Goal: Browse casually

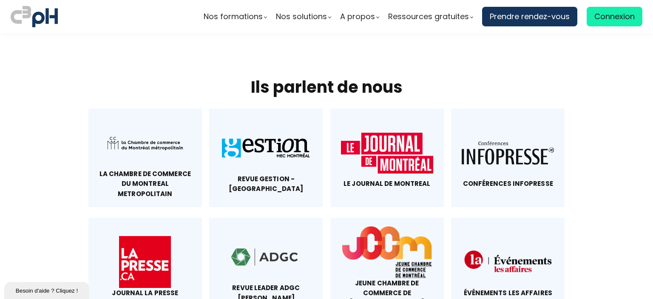
scroll to position [3996, 0]
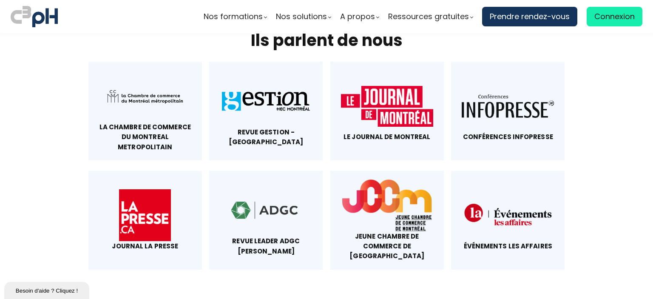
click at [136, 122] on div "La Chambre de commerce du montreal metropolitain" at bounding box center [145, 137] width 92 height 30
click at [142, 122] on div "La Chambre de commerce du montreal metropolitain" at bounding box center [145, 137] width 92 height 30
click at [142, 70] on div at bounding box center [145, 96] width 92 height 52
click at [258, 75] on div at bounding box center [266, 101] width 92 height 52
click at [378, 80] on div at bounding box center [387, 106] width 92 height 52
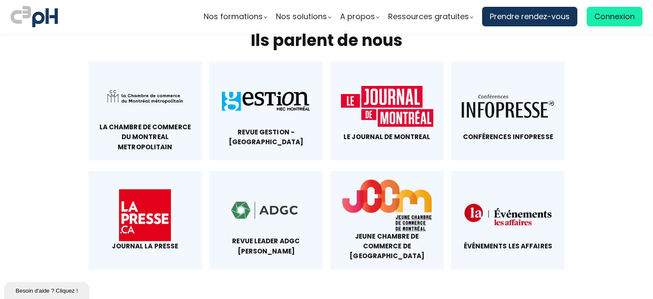
click at [502, 80] on div at bounding box center [508, 106] width 92 height 52
click at [150, 189] on div at bounding box center [145, 215] width 92 height 52
click at [380, 179] on div at bounding box center [387, 205] width 92 height 52
click at [493, 189] on div at bounding box center [508, 215] width 92 height 52
click at [258, 185] on div at bounding box center [266, 211] width 92 height 52
